Goal: Check status

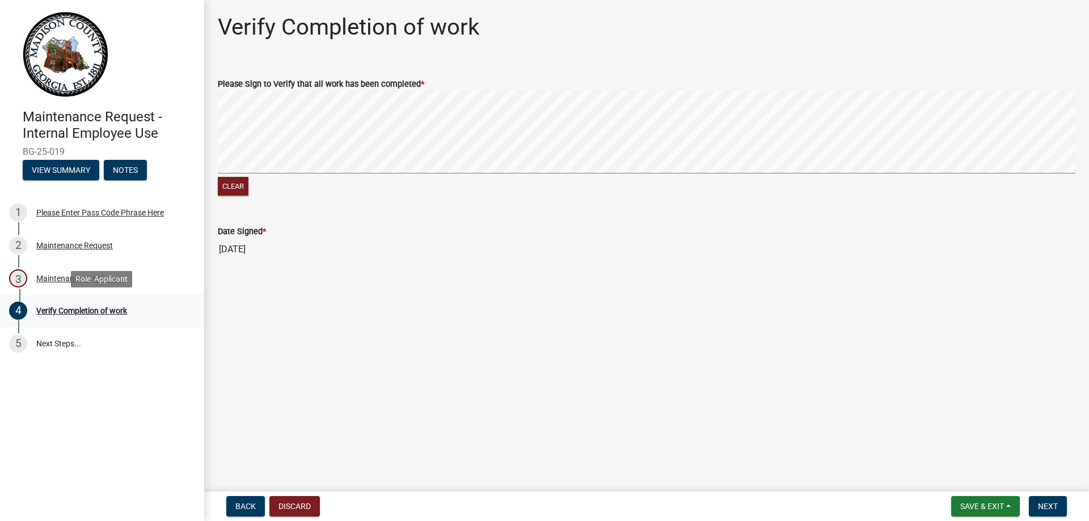
click at [99, 311] on div "Verify Completion of work" at bounding box center [81, 311] width 91 height 8
click at [1038, 502] on span "Next" at bounding box center [1048, 506] width 20 height 9
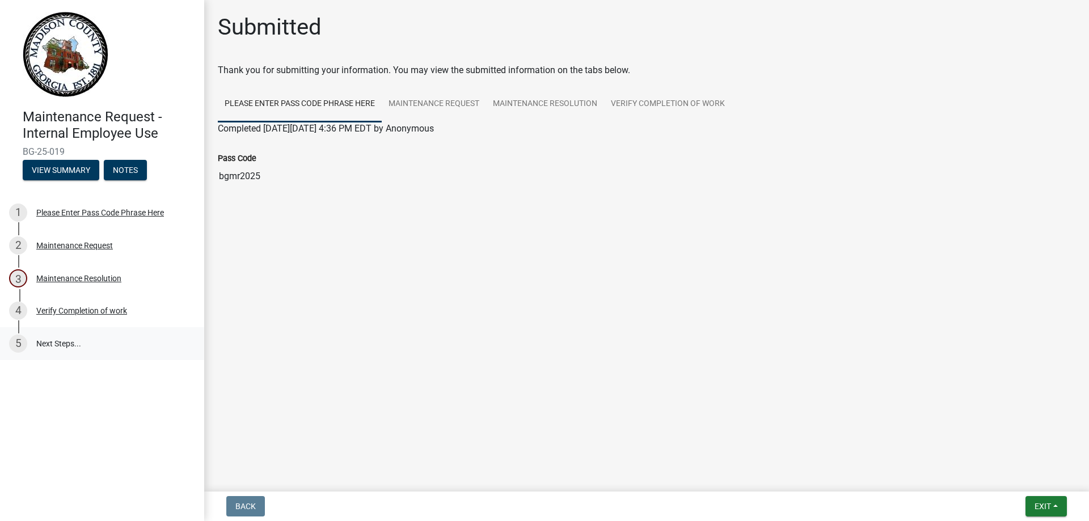
click at [28, 341] on link "5 Next Steps..." at bounding box center [102, 343] width 204 height 33
click at [17, 342] on div "5" at bounding box center [18, 344] width 18 height 18
click at [638, 99] on link "Verify Completion of work" at bounding box center [668, 104] width 128 height 36
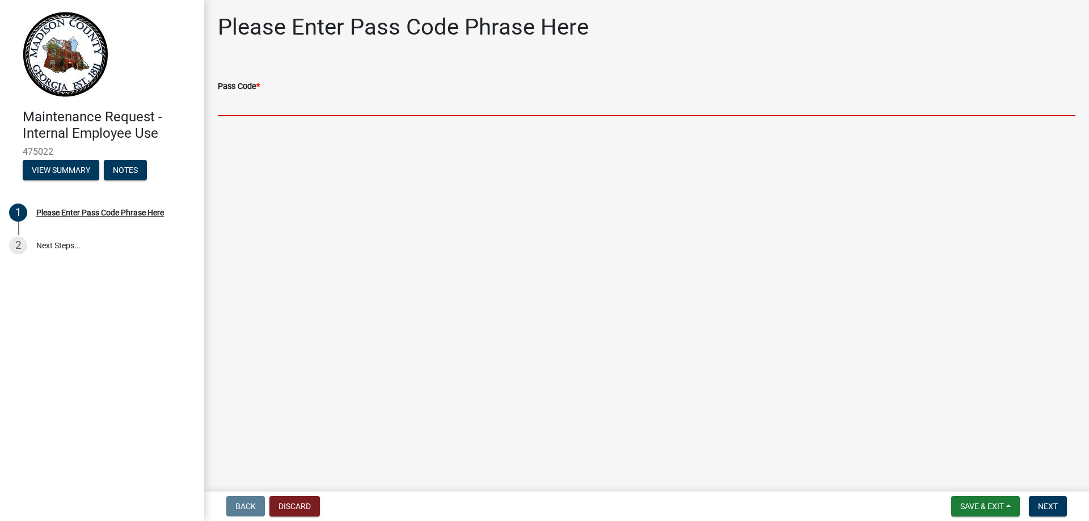
paste input "bgmr2025"
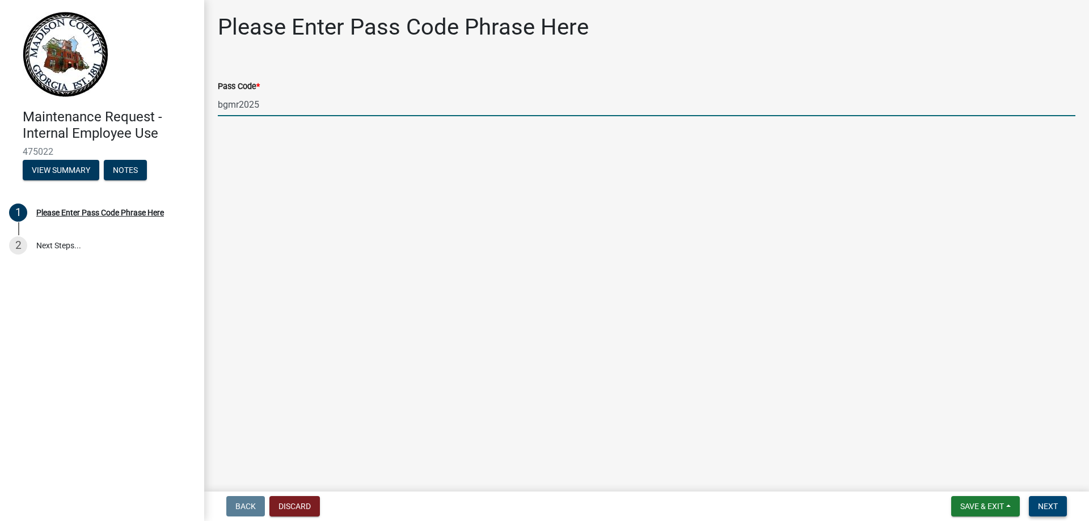
type input "bgmr2025"
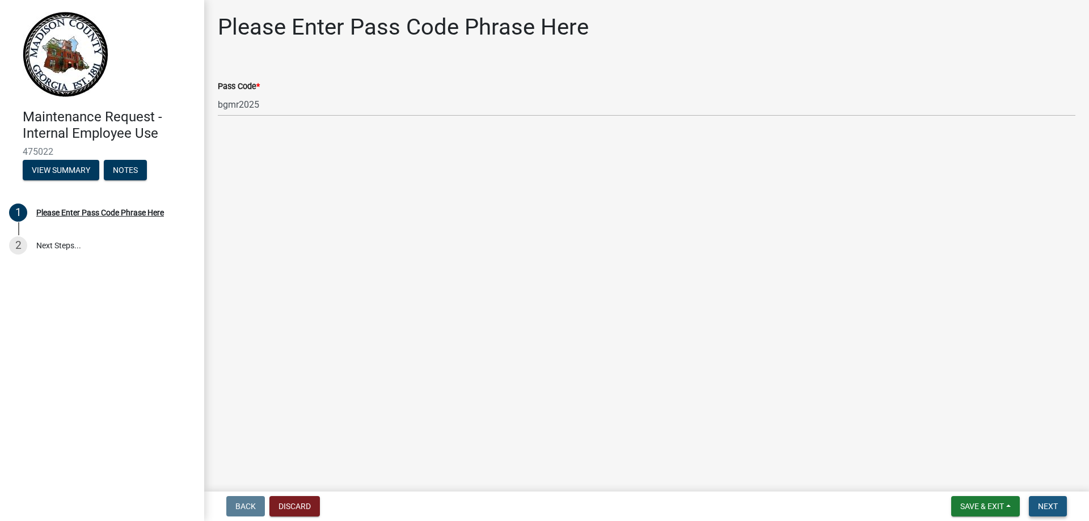
click at [1048, 503] on span "Next" at bounding box center [1048, 506] width 20 height 9
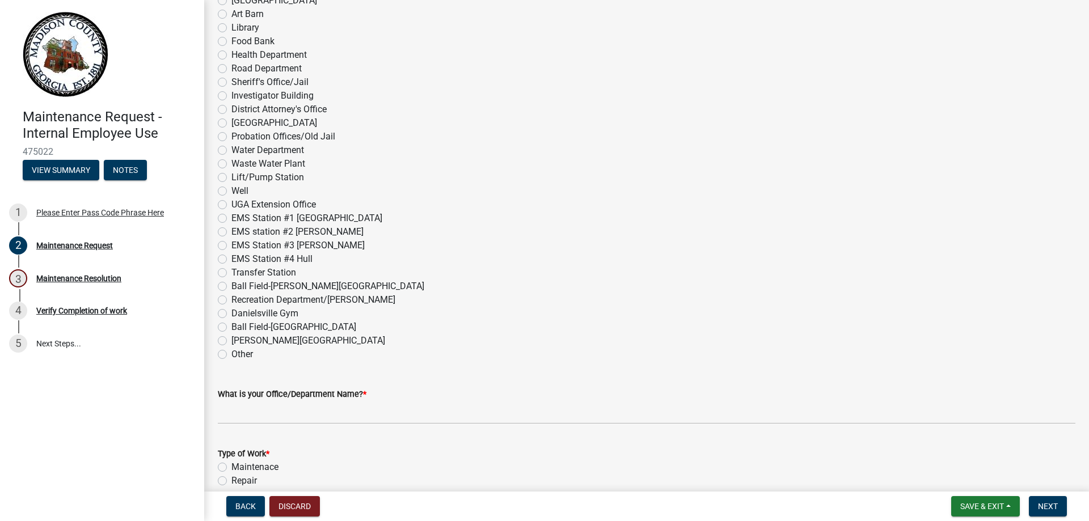
scroll to position [454, 0]
